Goal: Book appointment/travel/reservation

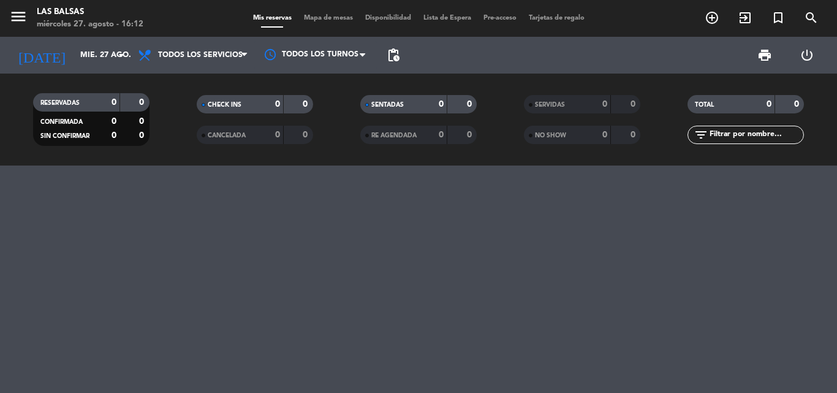
click at [309, 295] on div at bounding box center [418, 278] width 837 height 227
click at [558, 226] on div at bounding box center [418, 278] width 837 height 227
click at [336, 165] on div at bounding box center [418, 278] width 837 height 227
drag, startPoint x: 336, startPoint y: 165, endPoint x: 337, endPoint y: 229, distance: 63.7
click at [337, 229] on div at bounding box center [418, 278] width 837 height 227
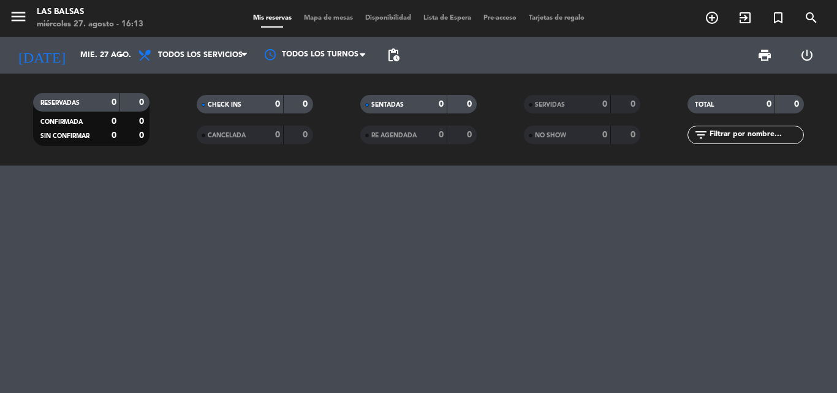
drag, startPoint x: 335, startPoint y: 164, endPoint x: 363, endPoint y: 224, distance: 65.5
click at [363, 224] on ng-component "menu Las Balsas [DATE] 27. agosto - 16:13 Mis reservas Mapa de mesas Disponibil…" at bounding box center [418, 196] width 837 height 393
click at [74, 60] on input "mié. 27 ago." at bounding box center [126, 55] width 104 height 21
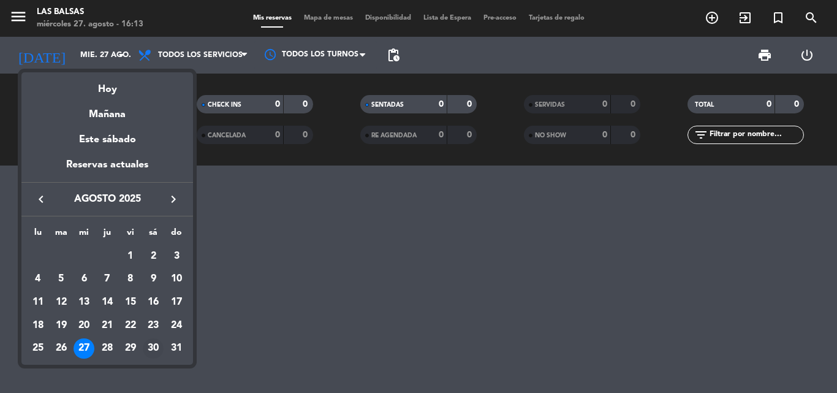
click at [158, 345] on div "30" at bounding box center [153, 348] width 21 height 21
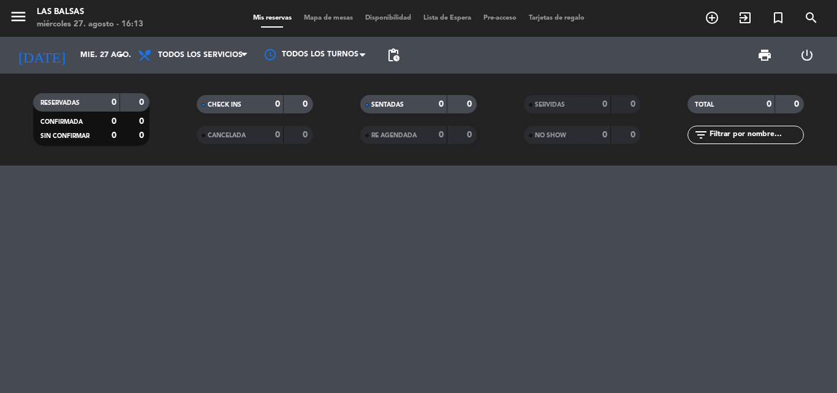
type input "sáb. 30 ago."
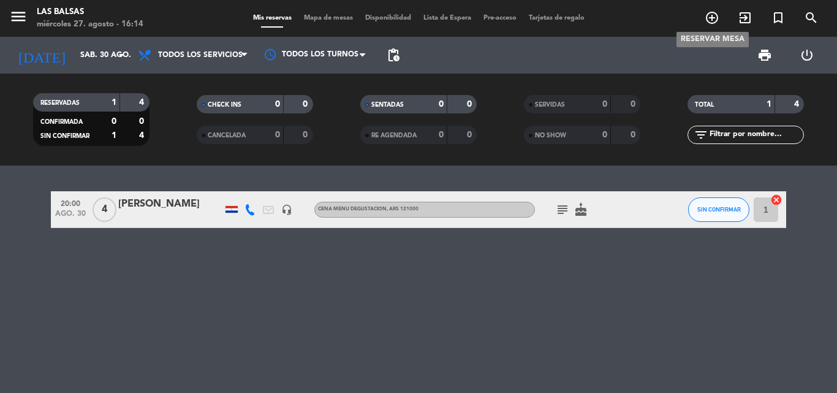
click at [712, 23] on icon "add_circle_outline" at bounding box center [712, 17] width 15 height 15
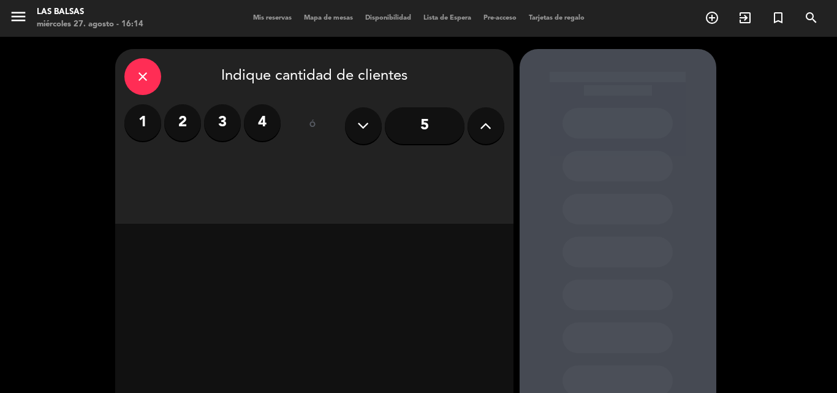
click at [179, 126] on label "2" at bounding box center [182, 122] width 37 height 37
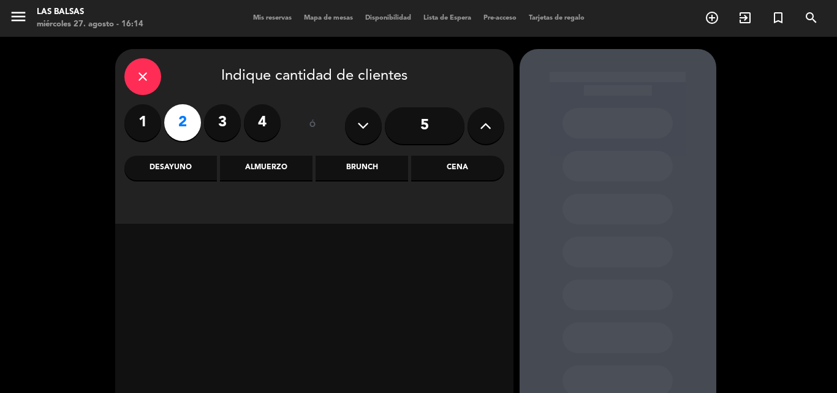
click at [444, 167] on div "Cena" at bounding box center [457, 168] width 93 height 25
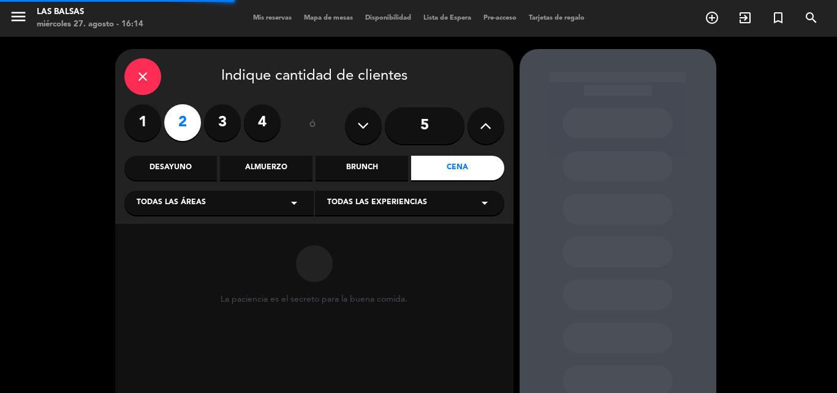
click at [206, 205] on div "Todas las áreas arrow_drop_down" at bounding box center [218, 203] width 189 height 25
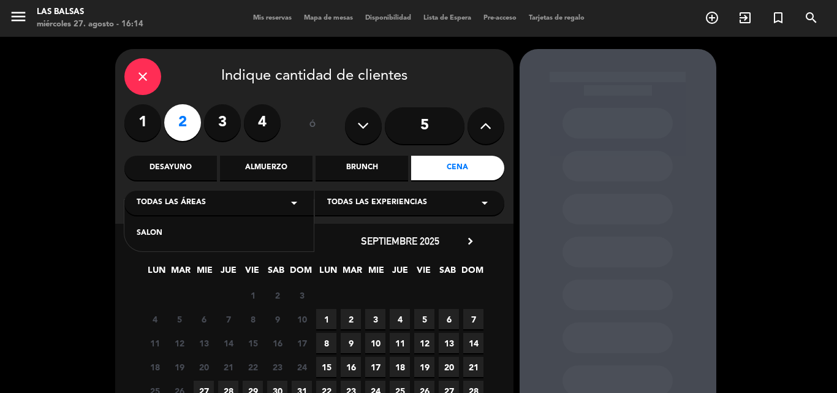
click at [134, 233] on div "SALON" at bounding box center [218, 226] width 189 height 52
click at [143, 233] on div "SALON" at bounding box center [219, 233] width 165 height 12
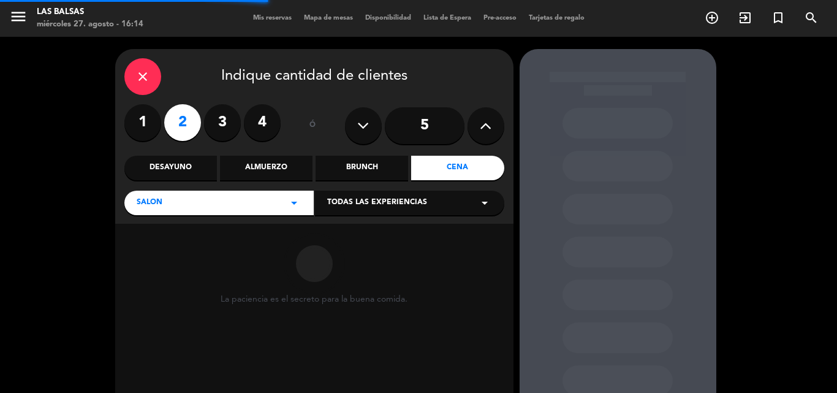
click at [396, 201] on span "Todas las experiencias" at bounding box center [377, 203] width 100 height 12
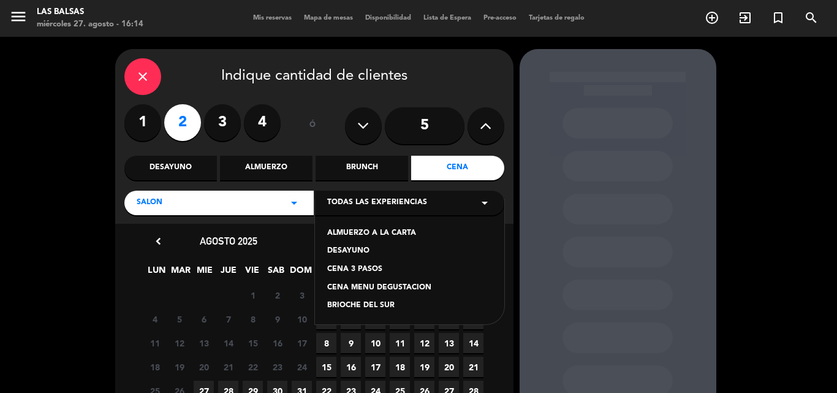
click at [356, 270] on div "CENA 3 PASOS" at bounding box center [409, 269] width 165 height 12
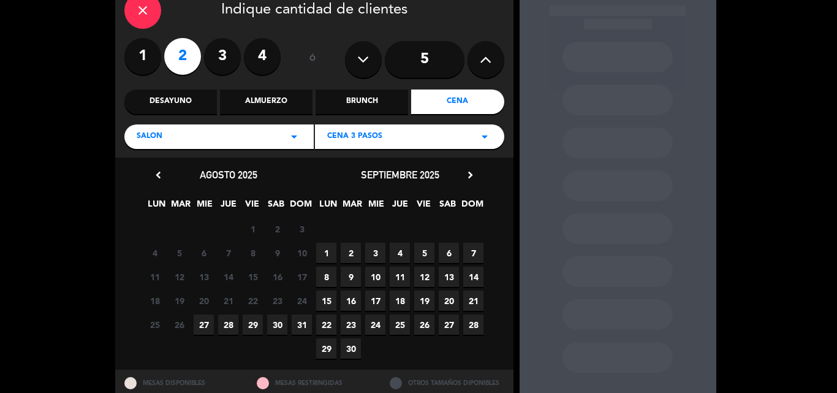
scroll to position [107, 0]
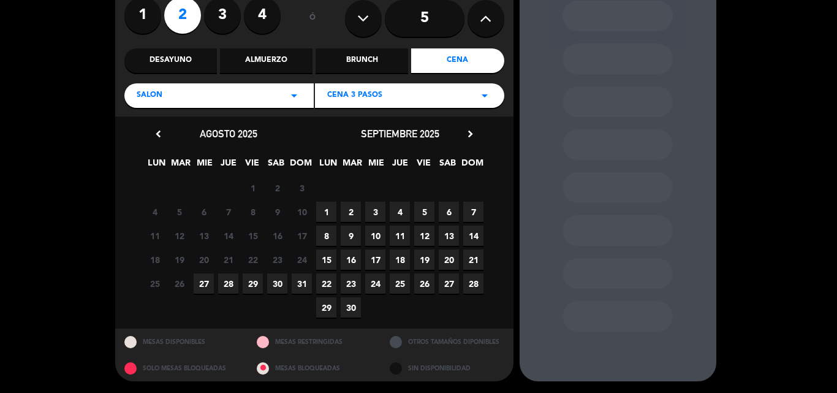
click at [276, 285] on span "30" at bounding box center [277, 283] width 20 height 20
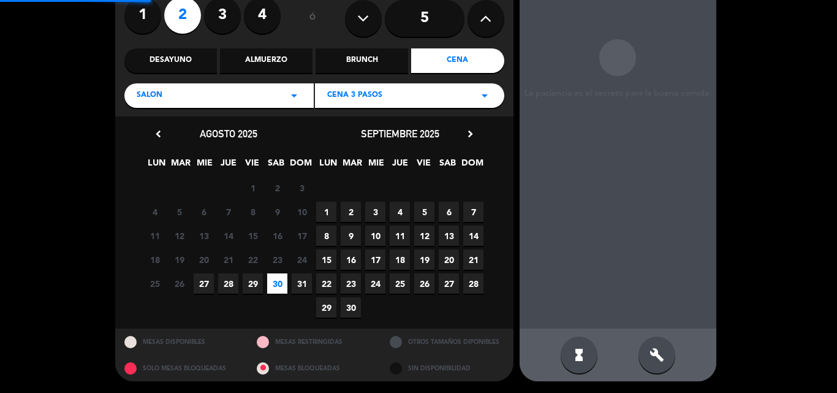
scroll to position [49, 0]
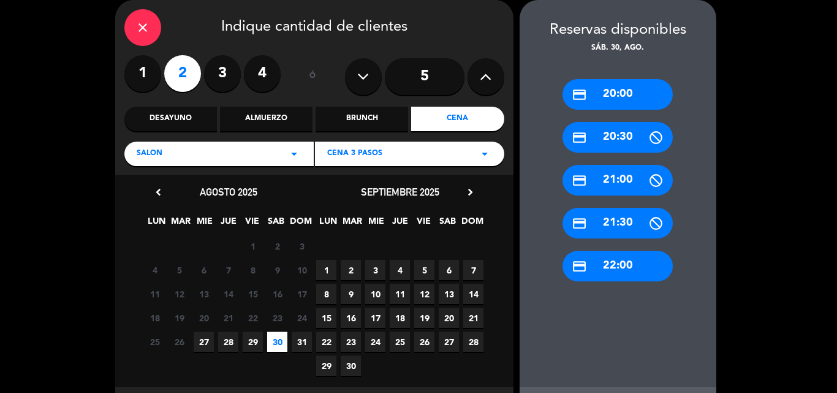
click at [597, 187] on div "credit_card 21:00" at bounding box center [617, 180] width 110 height 31
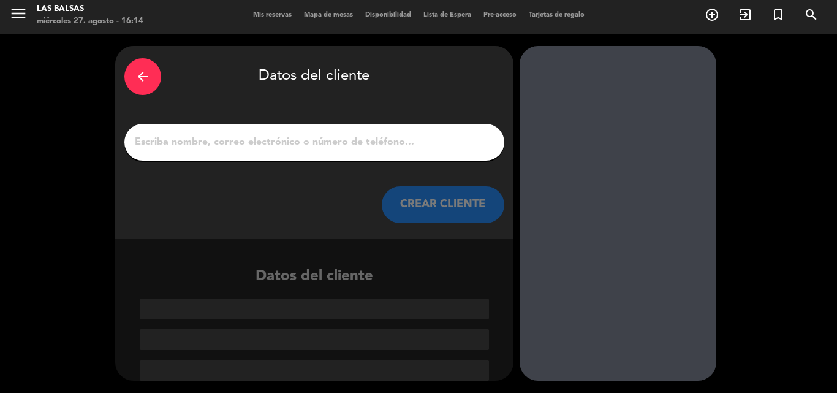
scroll to position [3, 0]
click at [214, 149] on input "1" at bounding box center [314, 142] width 361 height 17
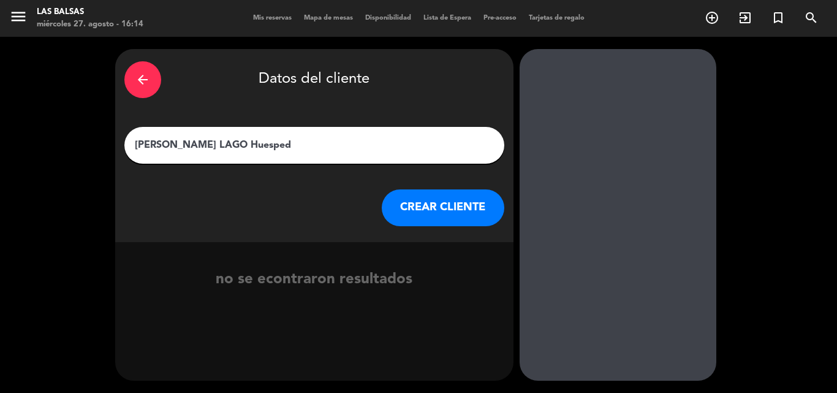
type input "[PERSON_NAME] LAGO Huesped"
click at [416, 210] on button "CREAR CLIENTE" at bounding box center [443, 207] width 123 height 37
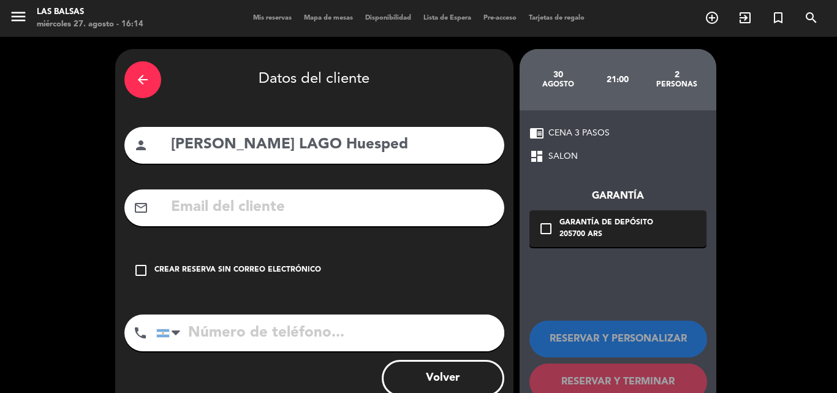
click at [174, 266] on div "Crear reserva sin correo electrónico" at bounding box center [237, 270] width 167 height 12
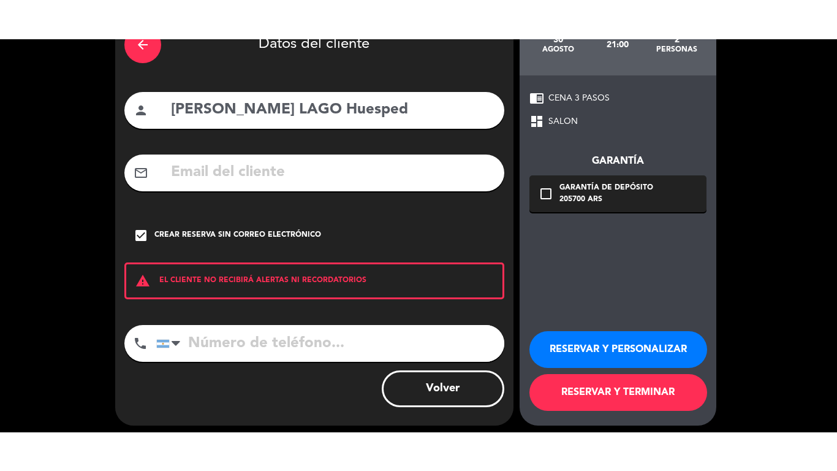
scroll to position [80, 0]
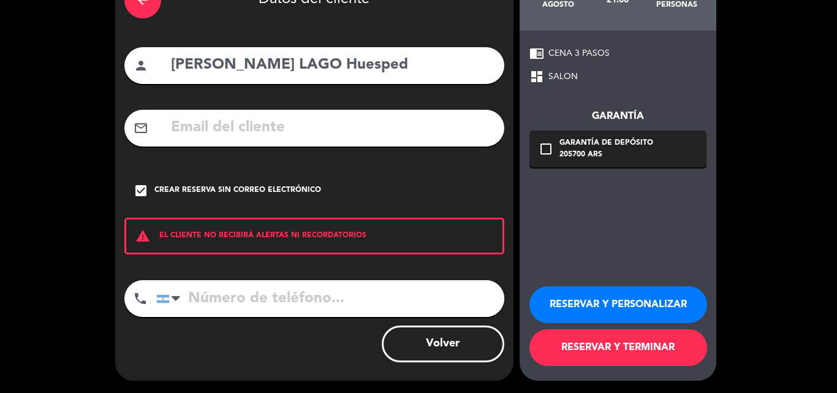
click at [275, 297] on input "tel" at bounding box center [330, 298] width 348 height 37
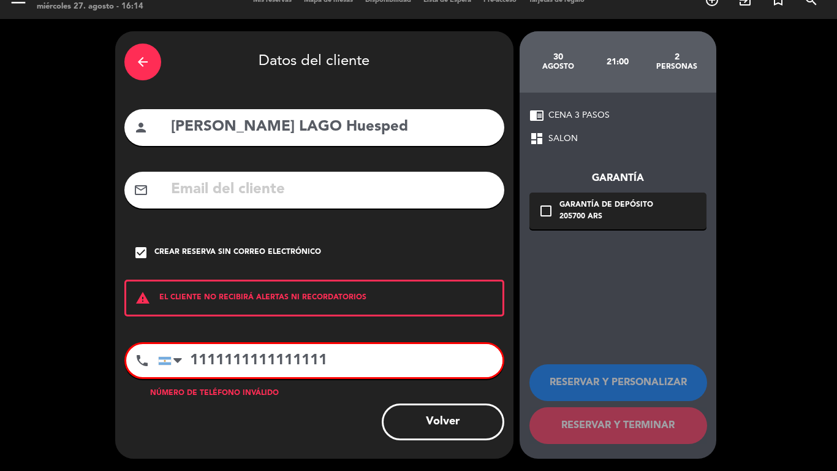
scroll to position [17, 0]
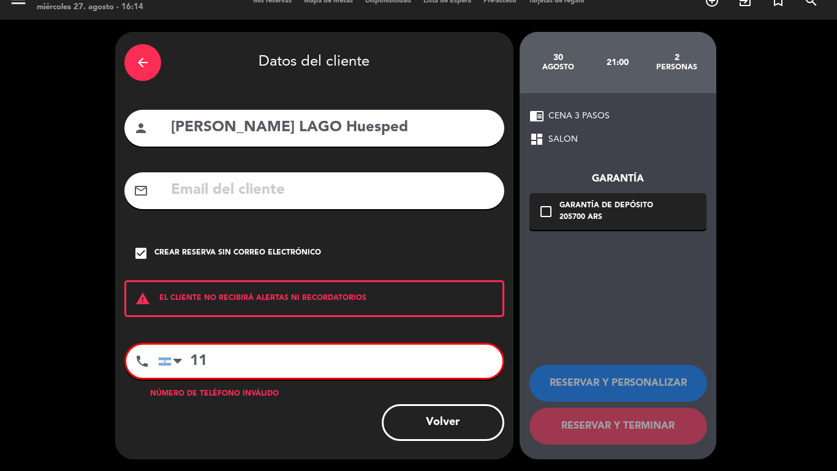
type input "1"
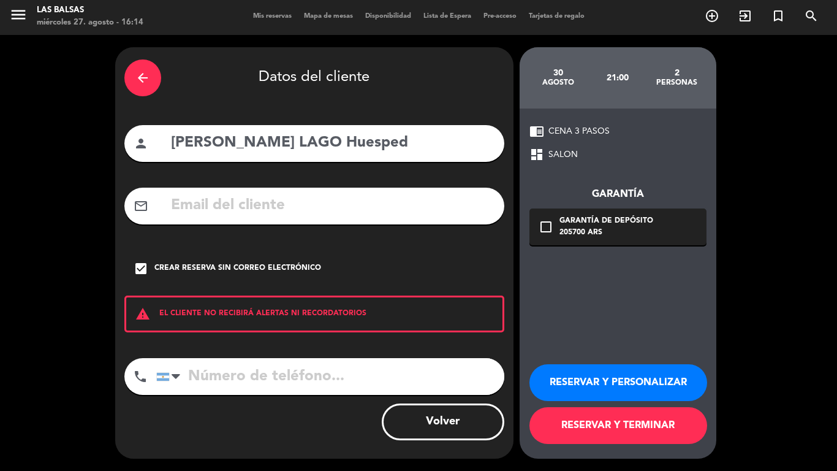
scroll to position [2, 0]
click at [289, 374] on input "tel" at bounding box center [330, 376] width 348 height 37
click at [577, 132] on span "CENA 3 PASOS" at bounding box center [578, 131] width 61 height 14
click at [619, 392] on button "RESERVAR Y TERMINAR" at bounding box center [618, 425] width 178 height 37
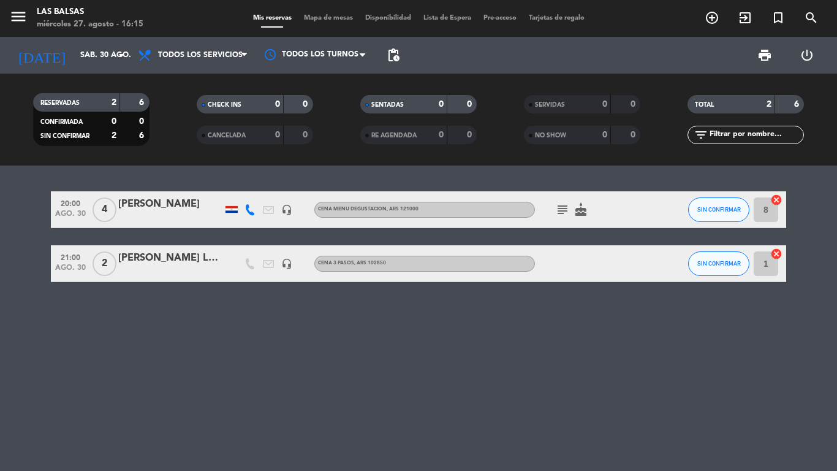
click at [298, 365] on div "20:00 [DATE] 4 [PERSON_NAME] headset_mic CENA MENU DEGUSTACION , ARS 121000 sub…" at bounding box center [418, 317] width 837 height 305
click at [284, 380] on div "20:00 [DATE] 4 [PERSON_NAME] headset_mic CENA MENU DEGUSTACION , ARS 121000 sub…" at bounding box center [418, 317] width 837 height 305
click at [621, 4] on div "menu Las Balsas [DATE] 27. agosto - 16:15 Mis reservas Mapa de mesas Disponibil…" at bounding box center [418, 18] width 837 height 37
